Goal: Task Accomplishment & Management: Manage account settings

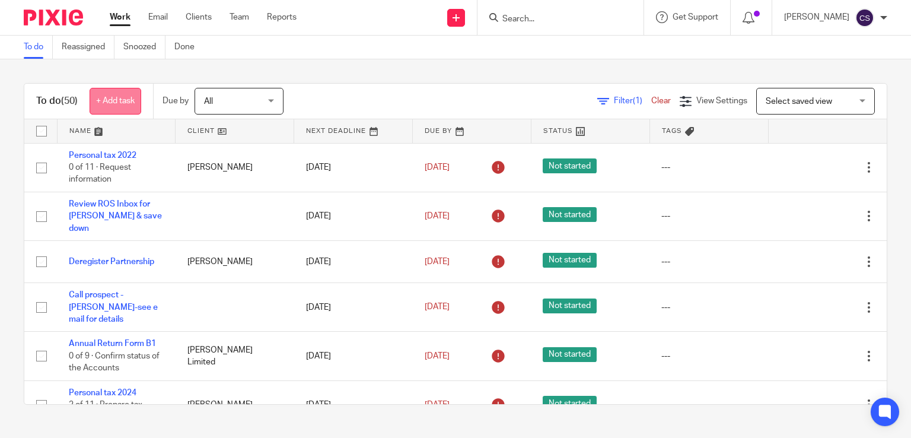
click at [123, 101] on link "+ Add task" at bounding box center [116, 101] width 52 height 27
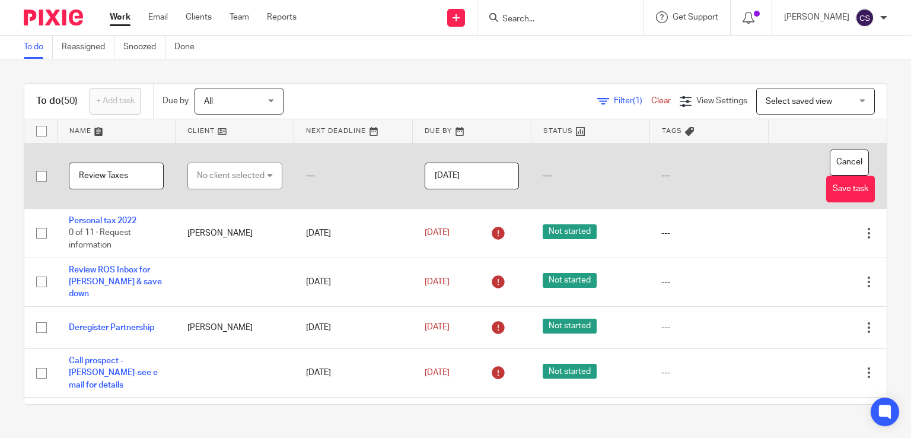
type input "Review Taxes"
click at [242, 177] on div "No client selected" at bounding box center [231, 175] width 68 height 25
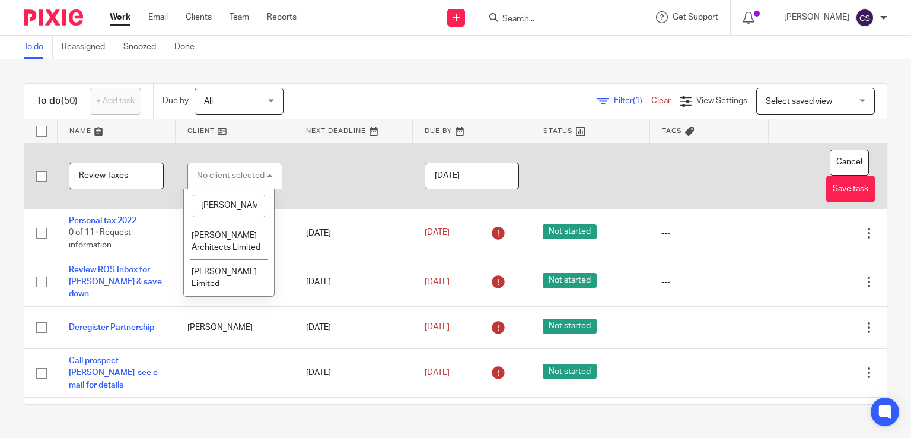
type input "[PERSON_NAME]"
click at [212, 240] on li "[PERSON_NAME] Architects Limited" at bounding box center [229, 241] width 90 height 36
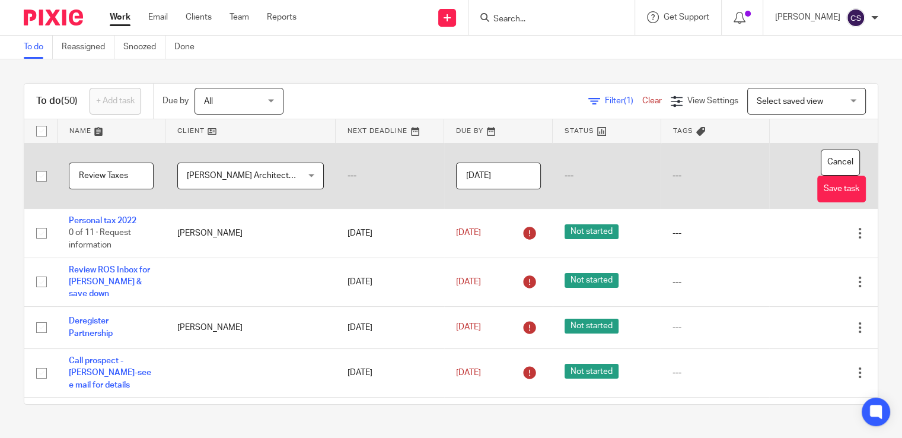
click at [496, 175] on input "[DATE]" at bounding box center [498, 175] width 85 height 27
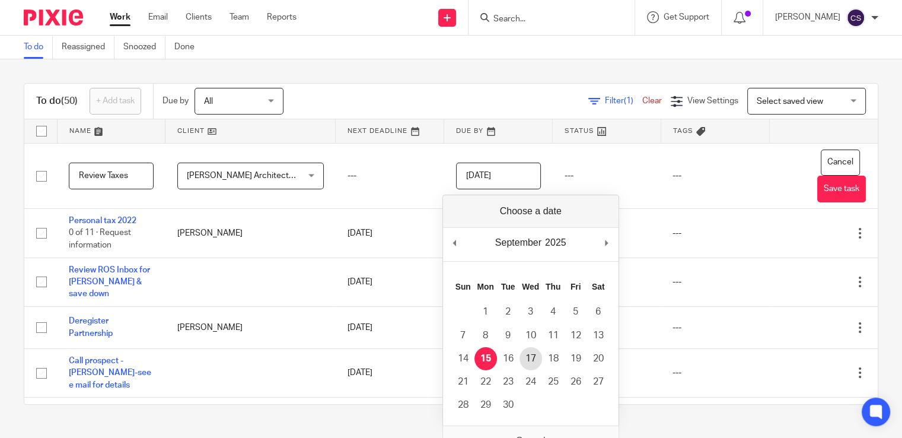
type input "[DATE]"
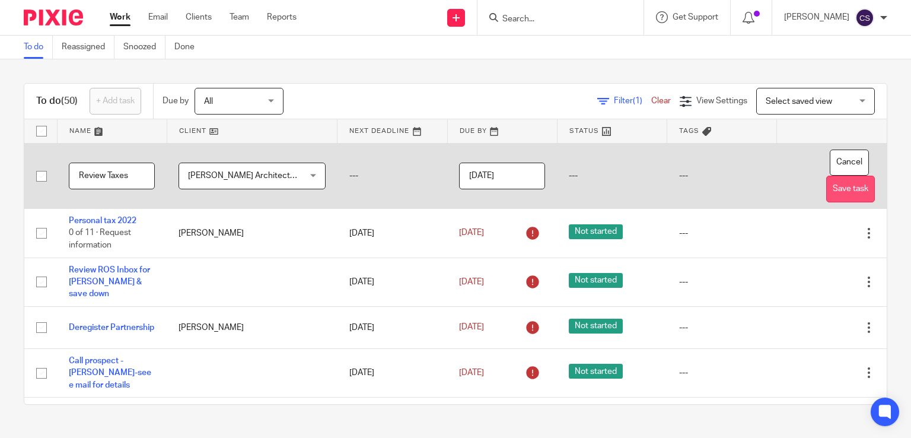
click at [826, 182] on button "Save task" at bounding box center [850, 188] width 49 height 27
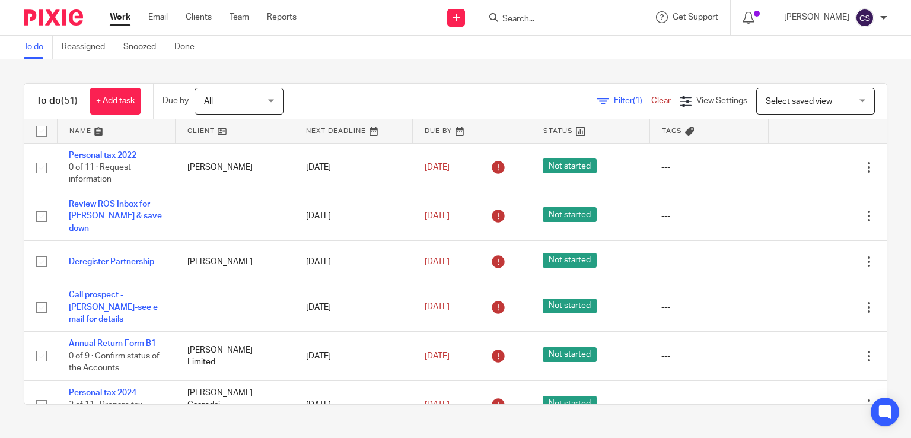
click at [525, 15] on input "Search" at bounding box center [554, 19] width 107 height 11
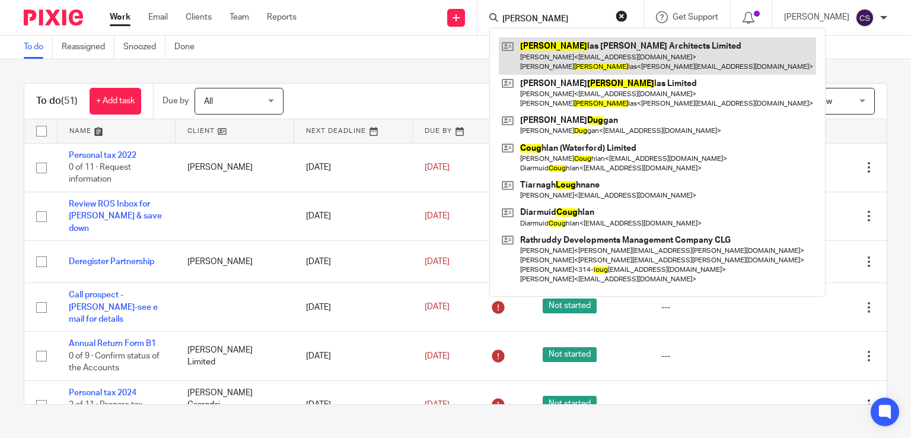
type input "doug"
click at [553, 53] on link at bounding box center [657, 55] width 317 height 37
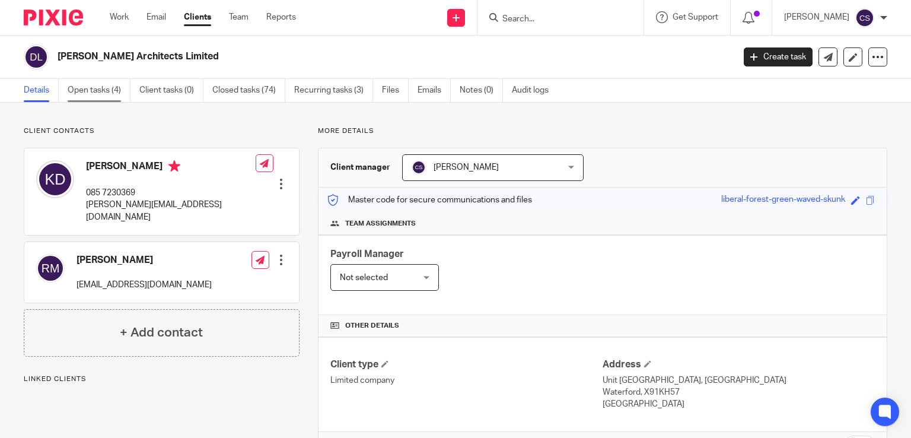
click at [96, 85] on link "Open tasks (4)" at bounding box center [99, 90] width 63 height 23
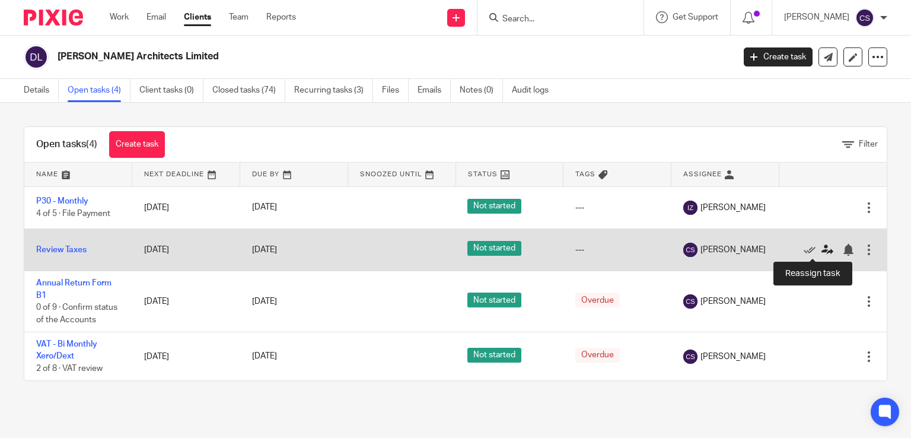
click at [821, 251] on icon at bounding box center [827, 250] width 12 height 12
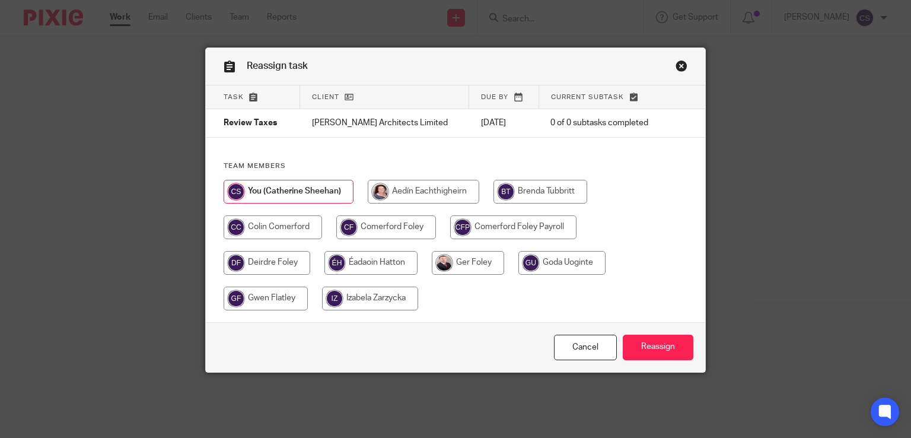
click at [267, 228] on input "radio" at bounding box center [273, 227] width 98 height 24
radio input "true"
click at [650, 340] on input "Reassign" at bounding box center [658, 346] width 71 height 25
